Goal: Transaction & Acquisition: Purchase product/service

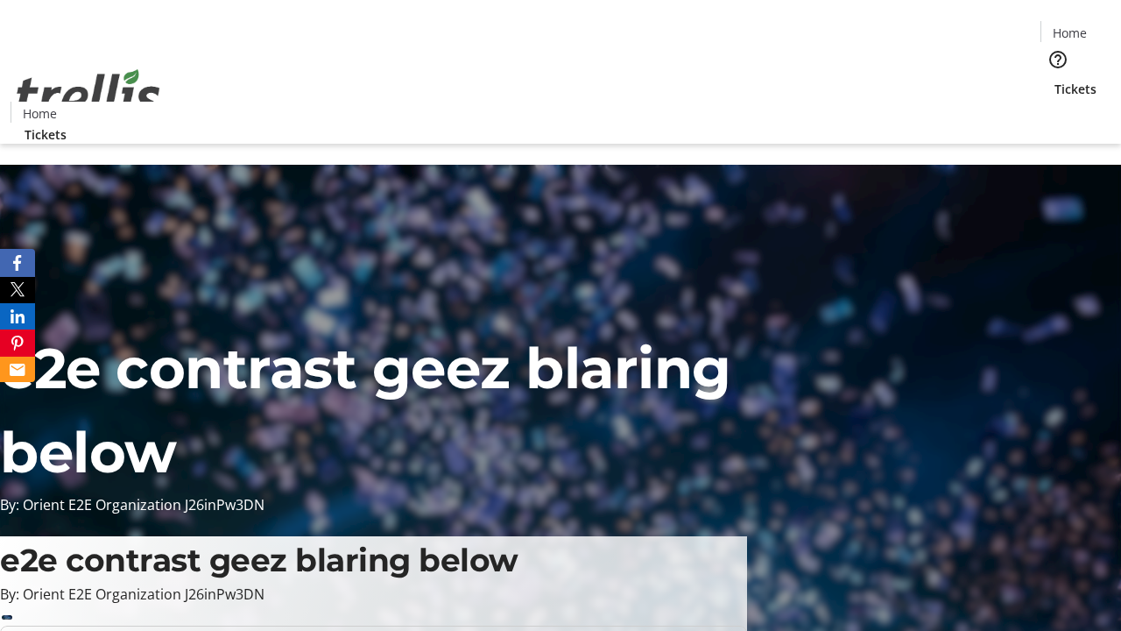
click at [1055, 80] on span "Tickets" at bounding box center [1076, 89] width 42 height 18
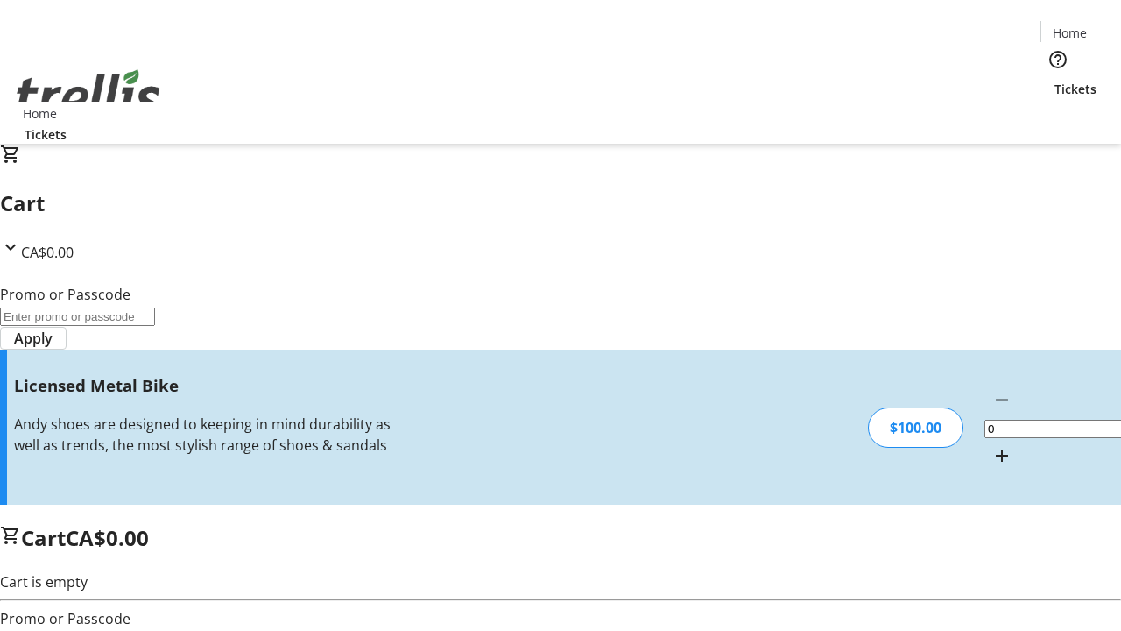
click at [992, 445] on mat-icon "Increment by one" at bounding box center [1002, 455] width 21 height 21
type input "1"
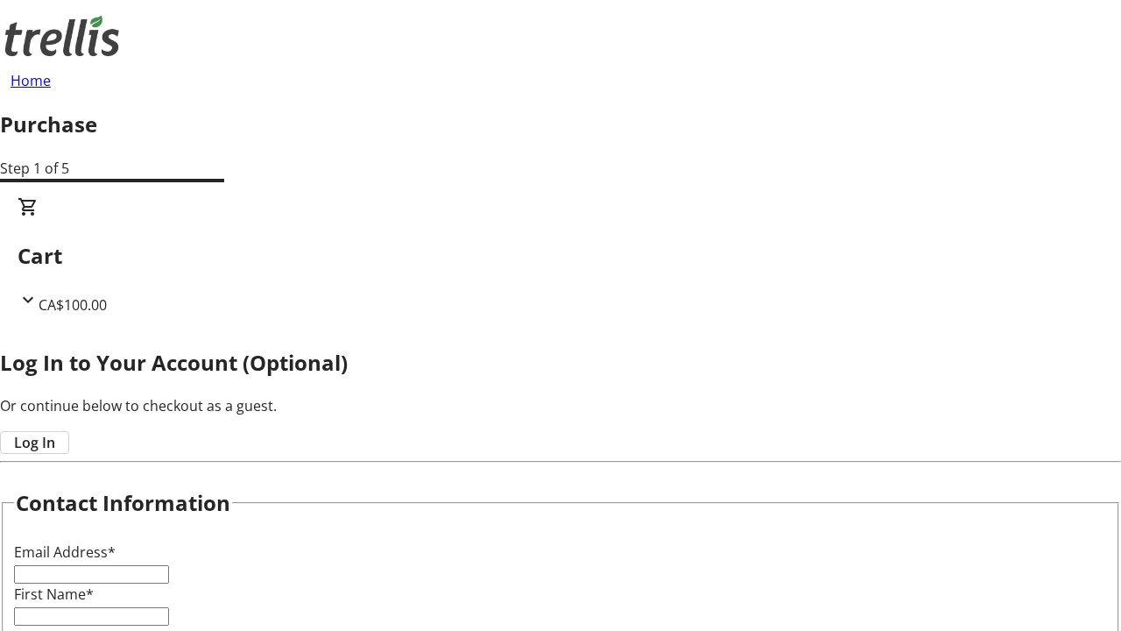
type input "FREE"
type input "[EMAIL_ADDRESS][DOMAIN_NAME]"
type input "Coby"
type input "Funk"
